Goal: Information Seeking & Learning: Learn about a topic

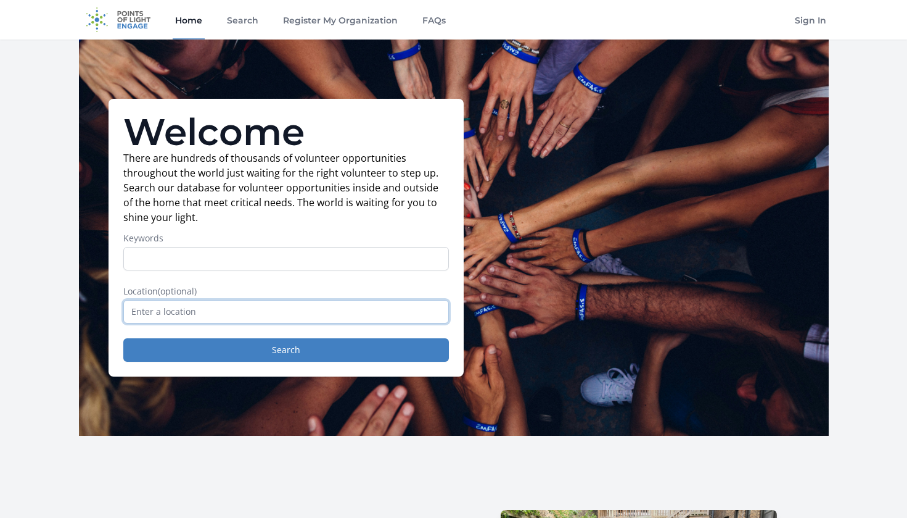
click at [225, 314] on input "text" at bounding box center [286, 311] width 326 height 23
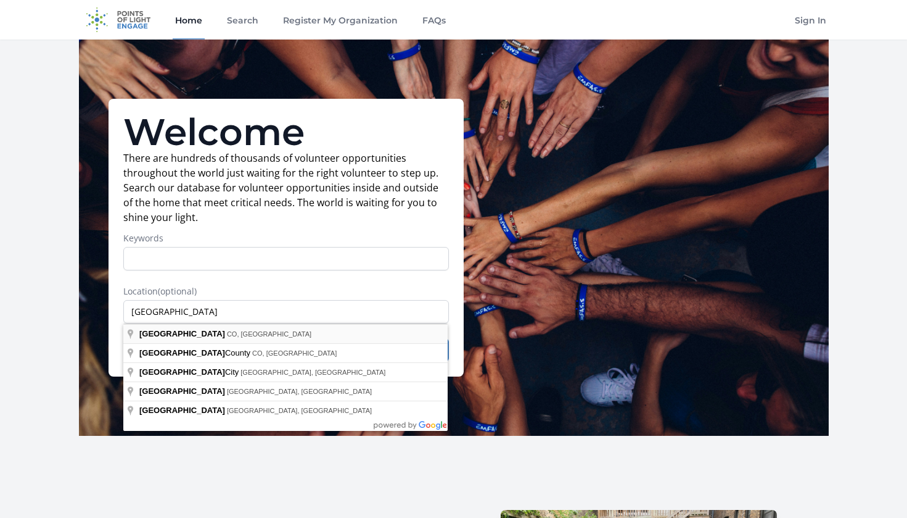
type input "Denver, CO, USA"
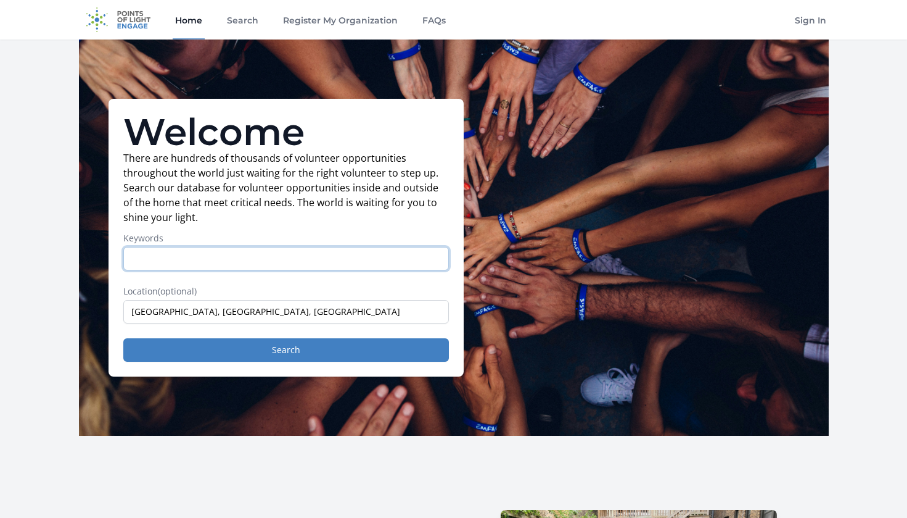
click at [223, 270] on input "Keywords" at bounding box center [286, 258] width 326 height 23
type input "education"
click at [286, 350] on button "Search" at bounding box center [286, 349] width 326 height 23
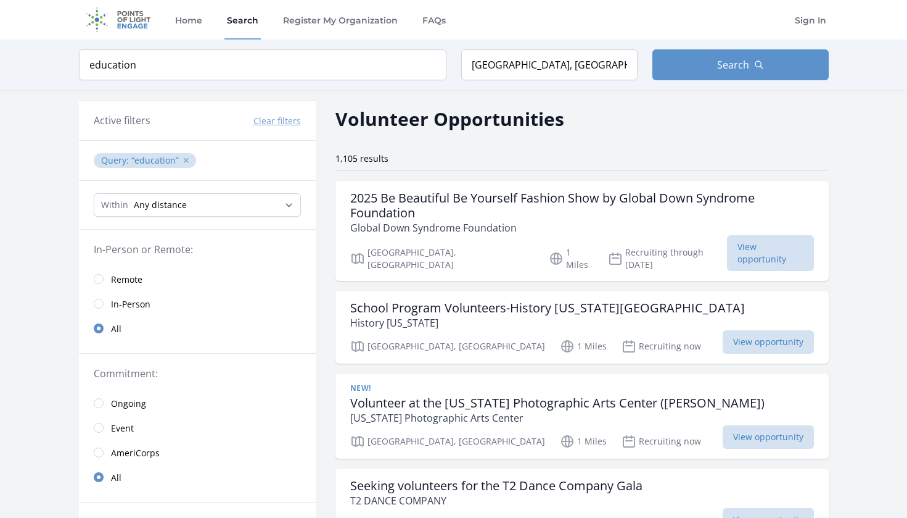
click at [184, 162] on button "✕" at bounding box center [186, 160] width 7 height 12
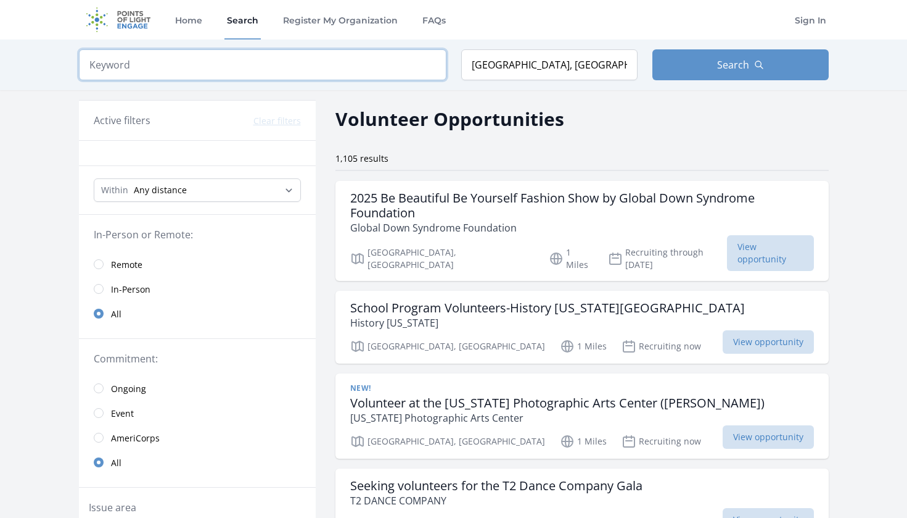
click at [256, 68] on input "search" at bounding box center [263, 64] width 368 height 31
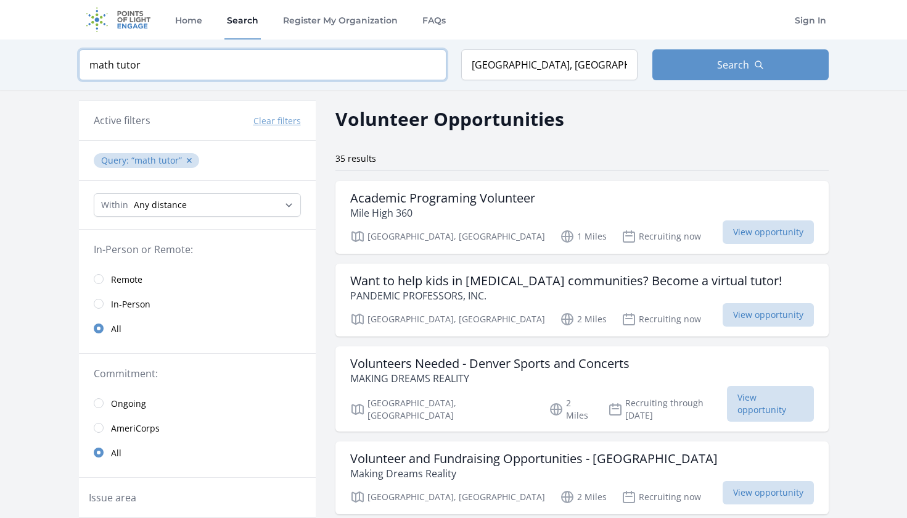
type input "math tutor"
click button "submit" at bounding box center [0, 0] width 0 height 0
click at [723, 234] on span "View opportunity" at bounding box center [768, 231] width 91 height 23
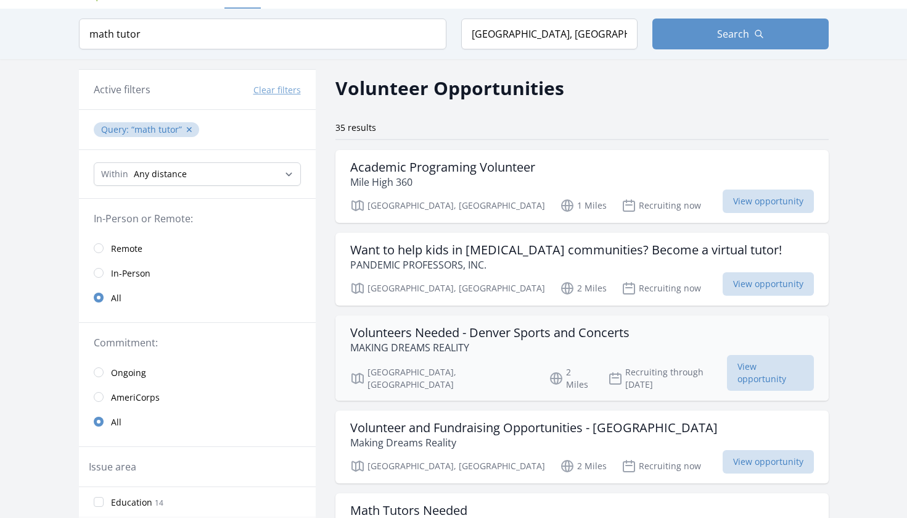
scroll to position [41, 0]
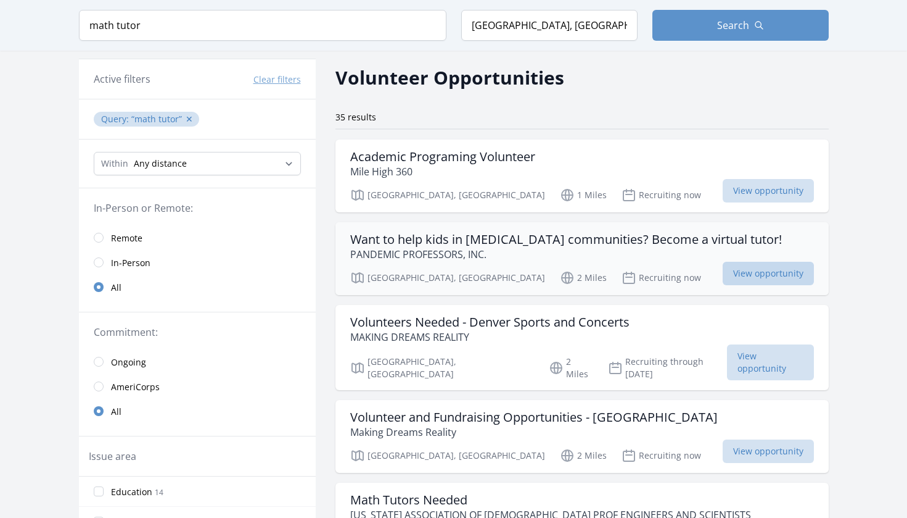
click at [723, 271] on span "View opportunity" at bounding box center [768, 273] width 91 height 23
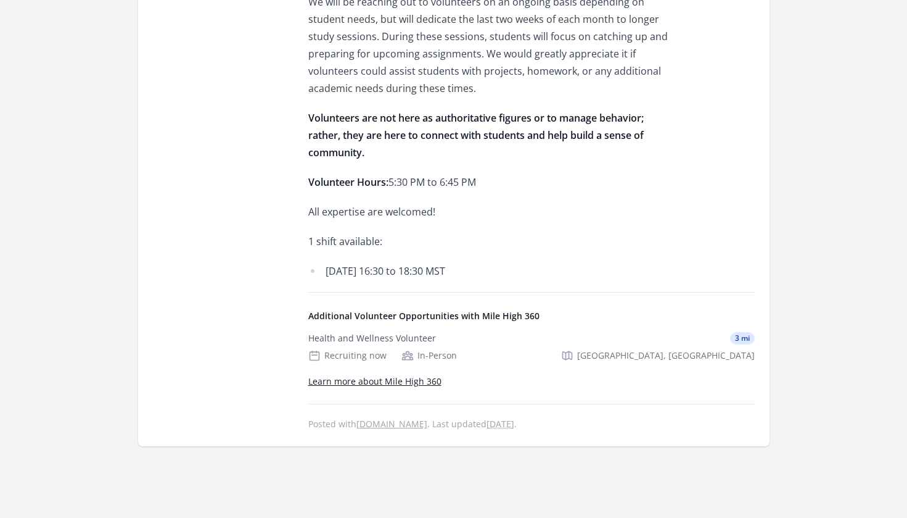
scroll to position [965, 0]
